Goal: Navigation & Orientation: Understand site structure

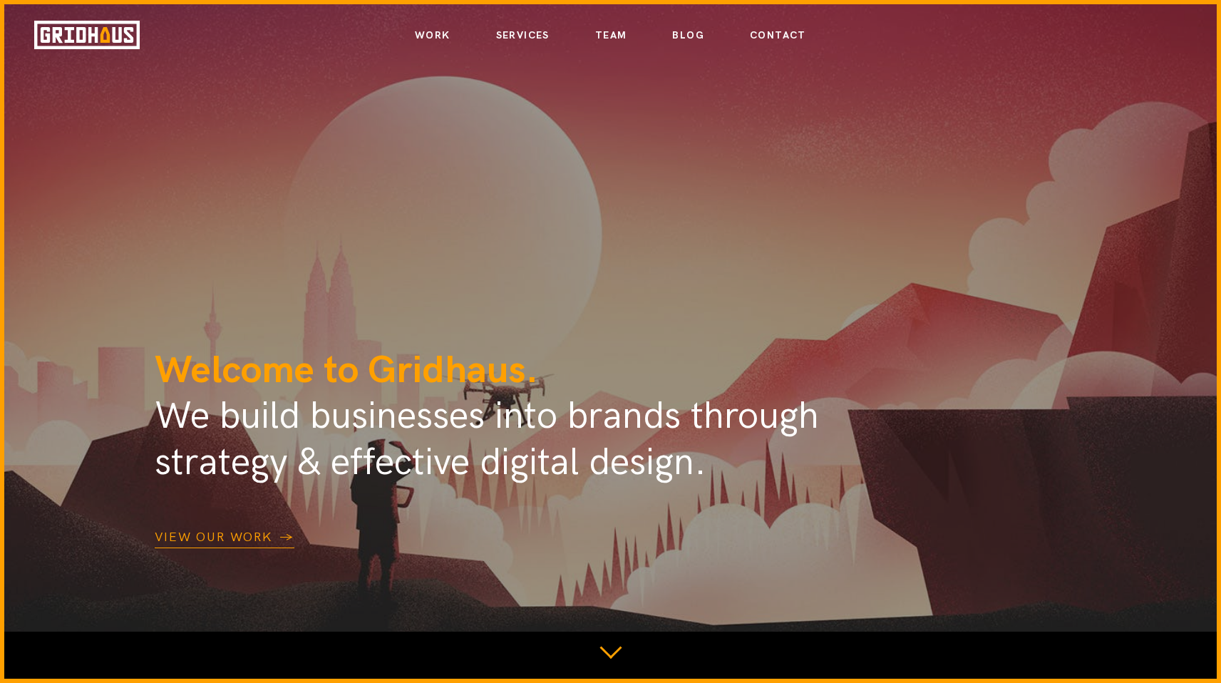
click at [533, 31] on link "Services" at bounding box center [522, 36] width 53 height 24
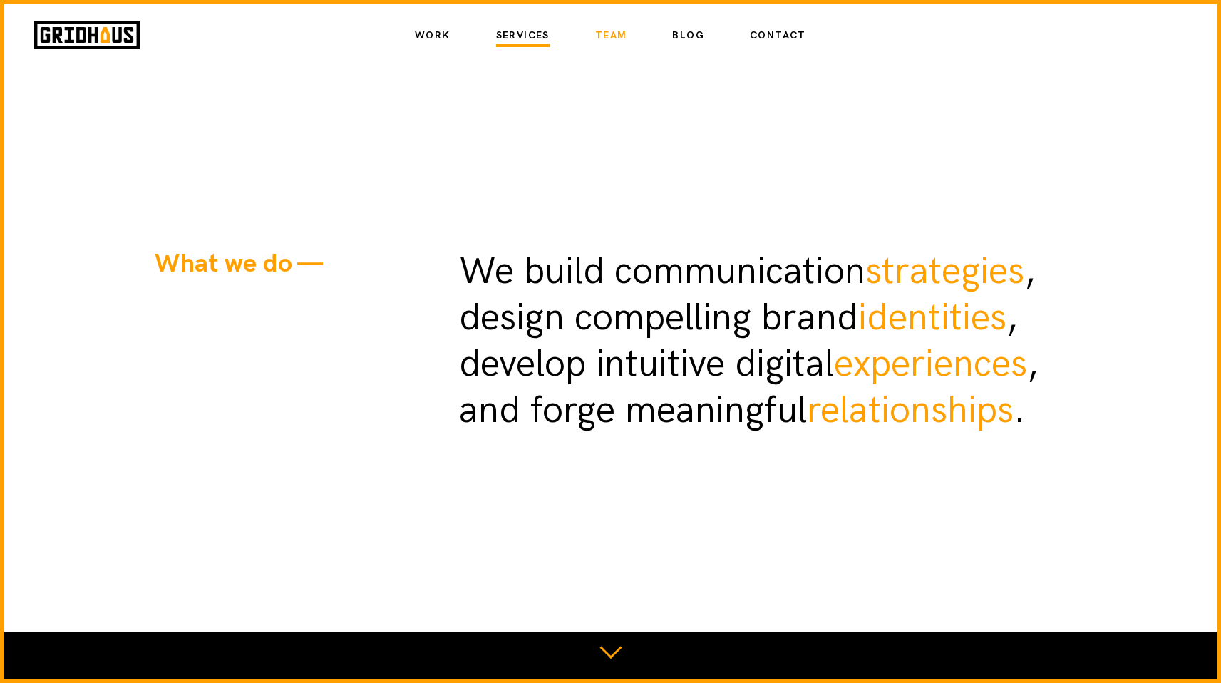
click at [616, 43] on link "Team" at bounding box center [611, 36] width 32 height 24
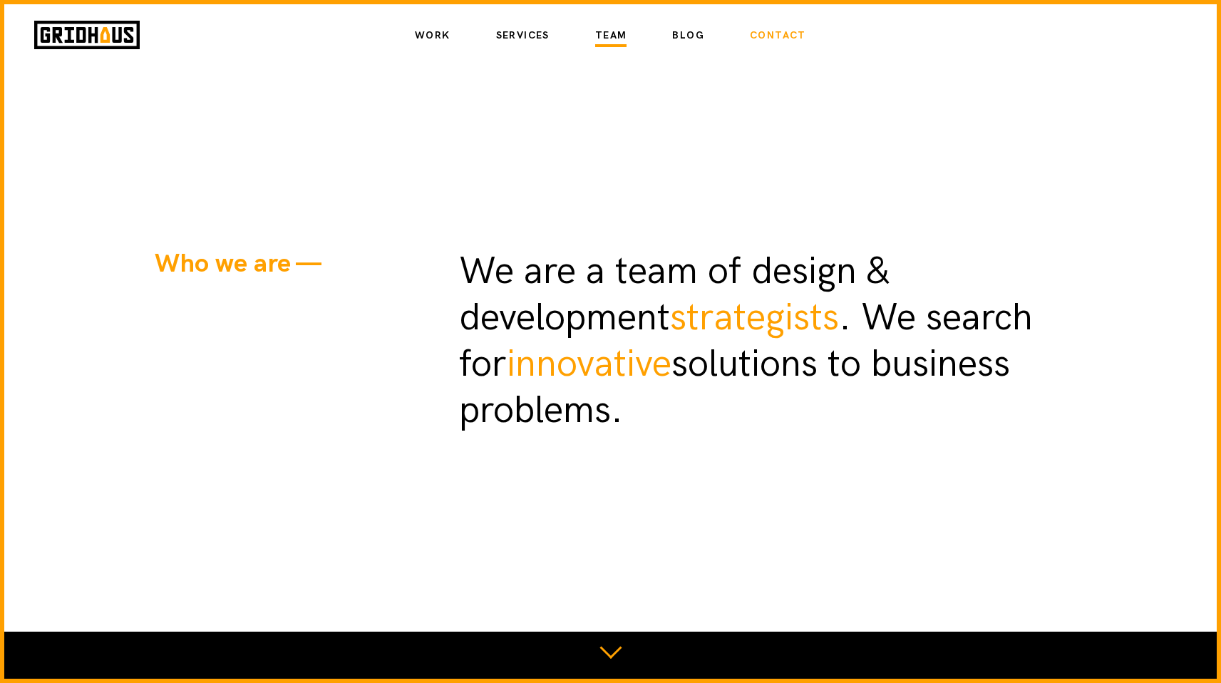
click at [771, 38] on link "Contact" at bounding box center [778, 36] width 56 height 24
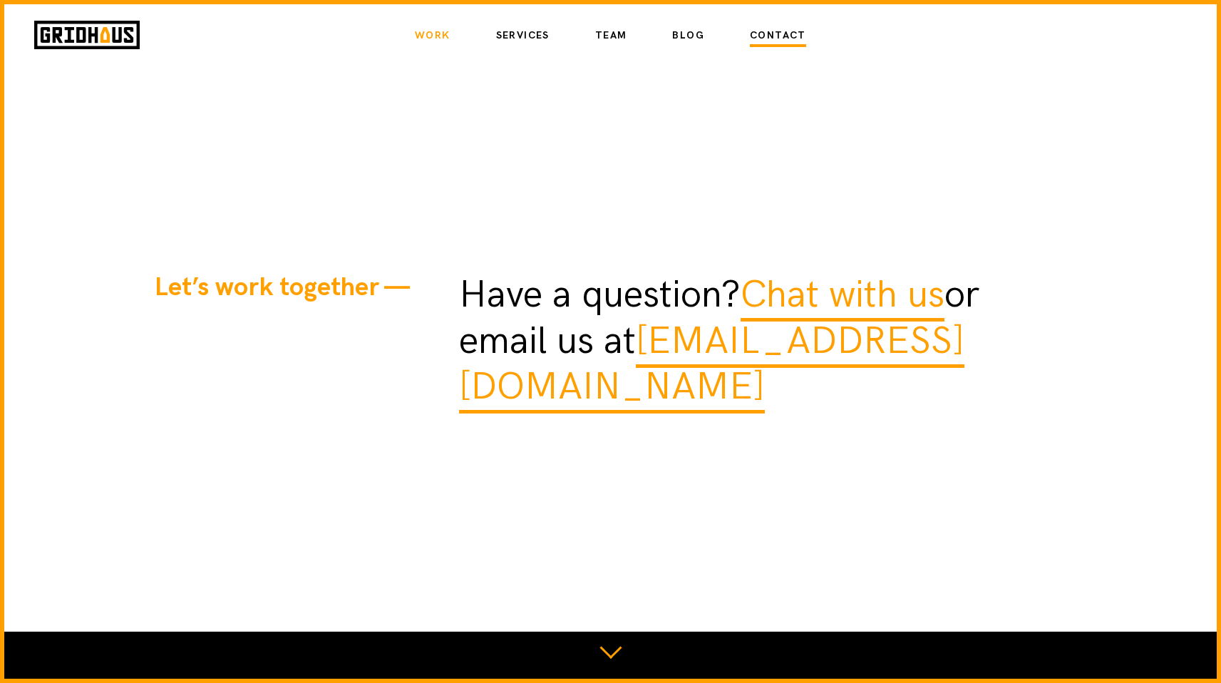
click at [431, 38] on link "Work" at bounding box center [433, 36] width 36 height 24
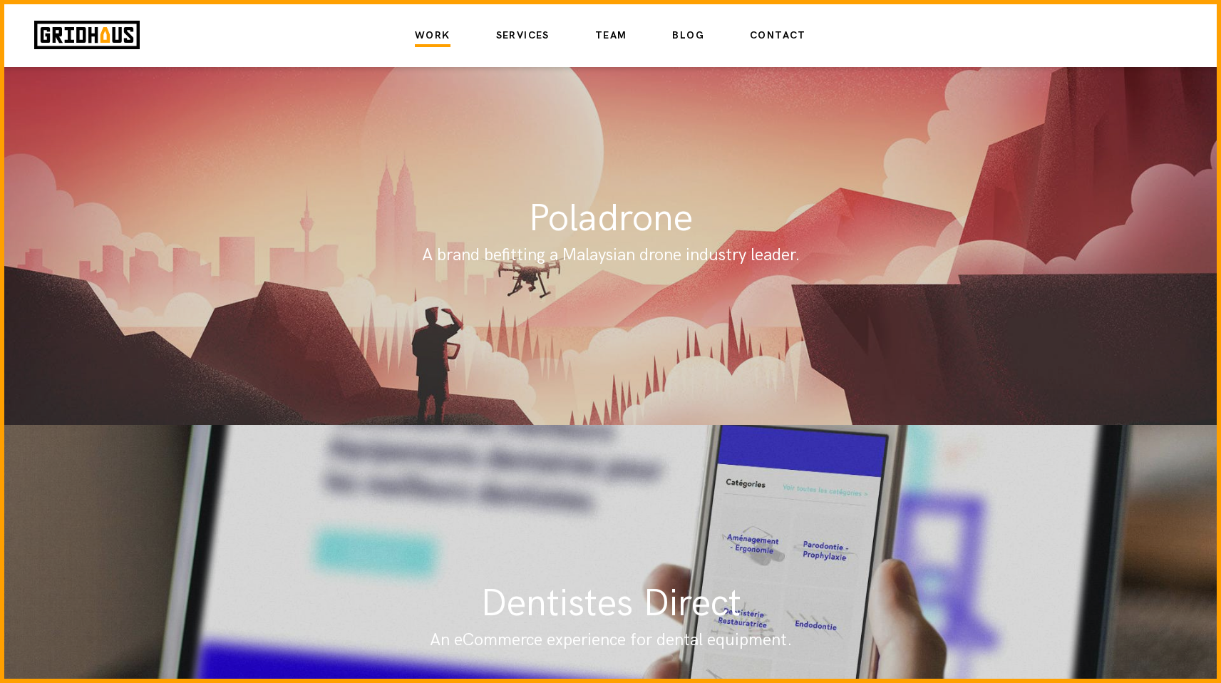
scroll to position [1735, 0]
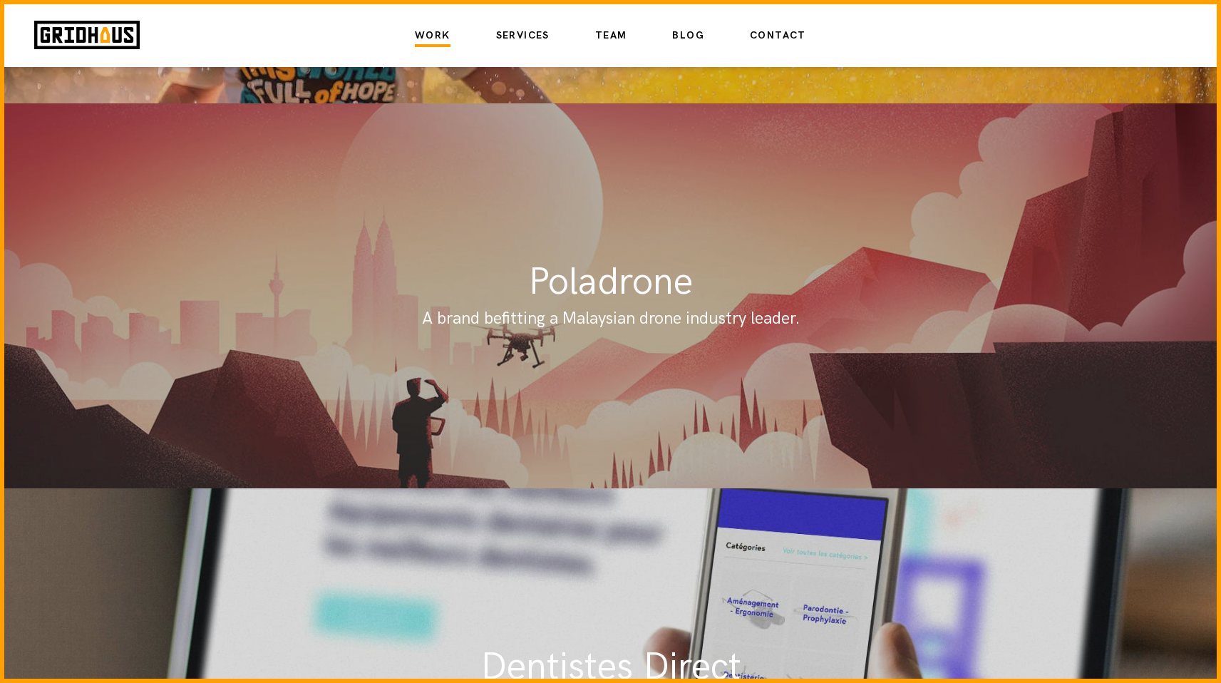
click at [578, 284] on h2 "Poladrone" at bounding box center [611, 283] width 913 height 46
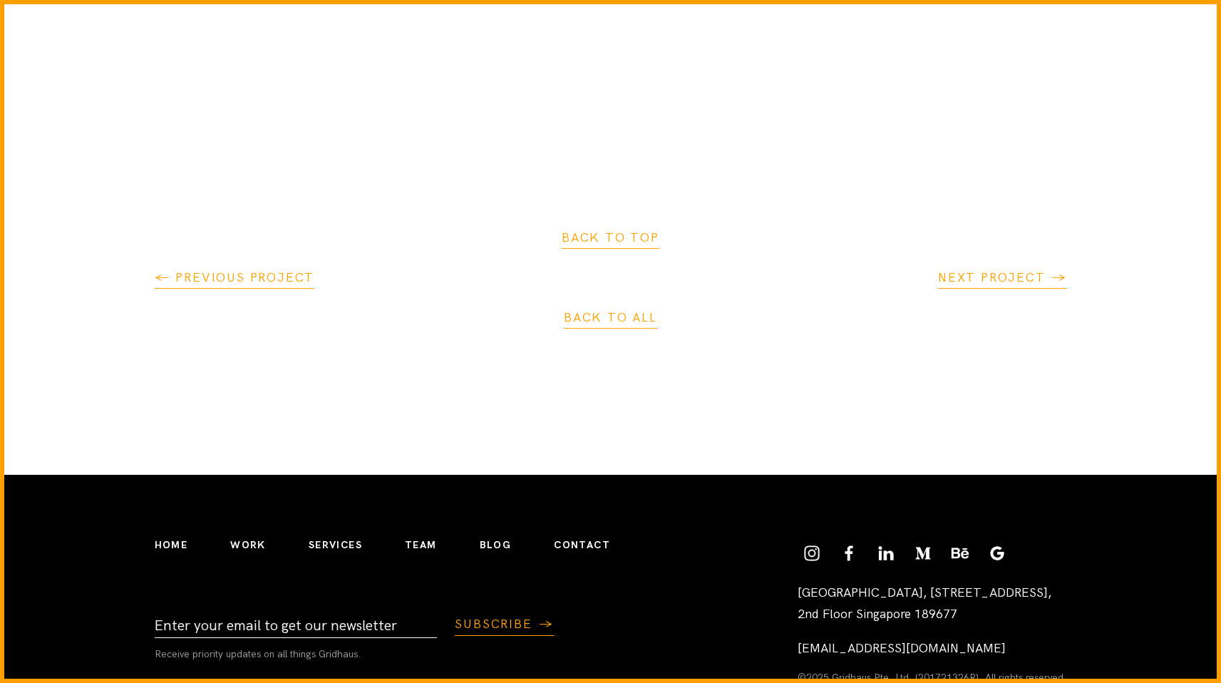
scroll to position [12798, 0]
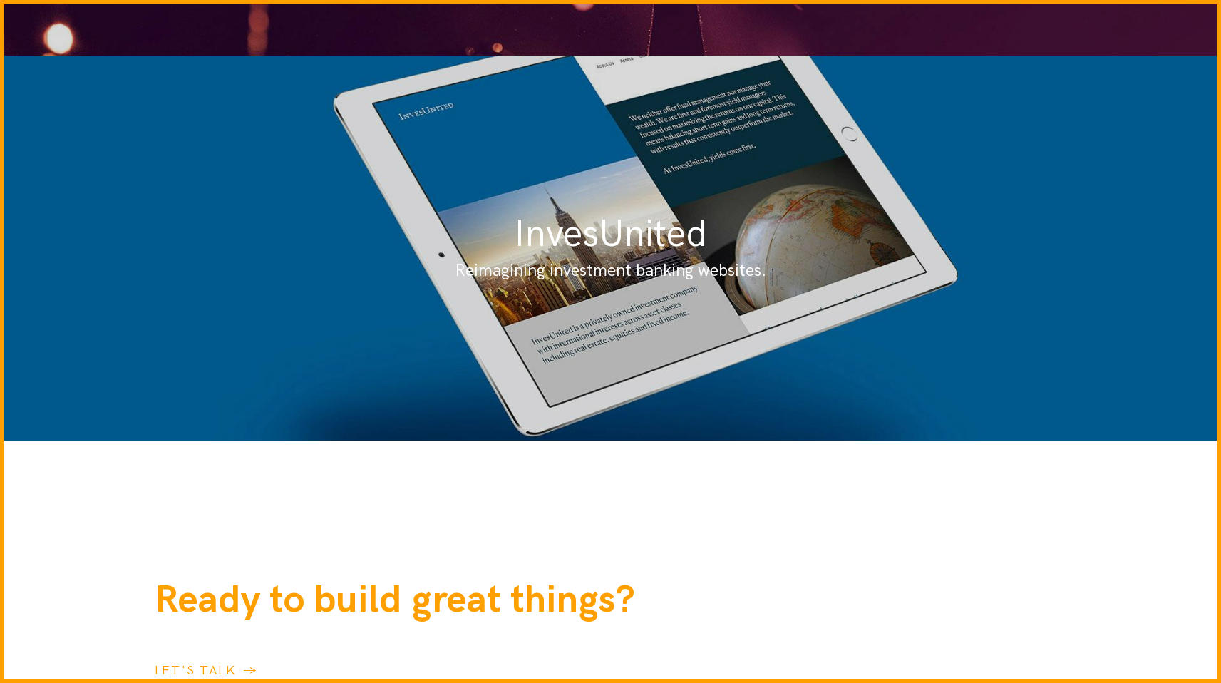
scroll to position [3745, 0]
